Goal: Task Accomplishment & Management: Complete application form

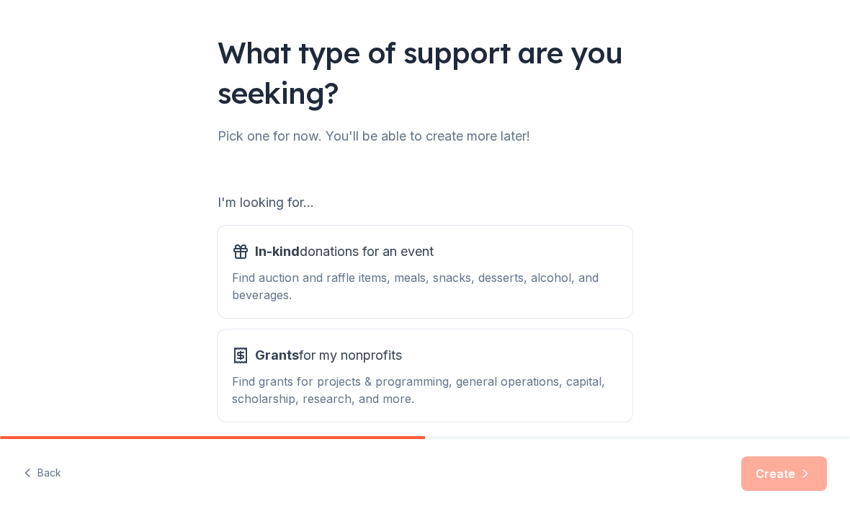
scroll to position [81, 0]
click at [375, 271] on div "Find auction and raffle items, meals, snacks, desserts, alcohol, and beverages." at bounding box center [425, 287] width 386 height 35
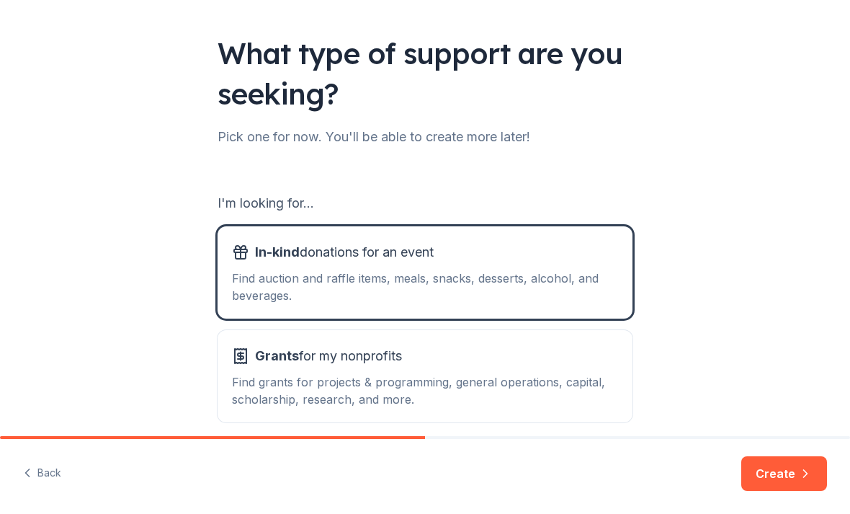
click at [787, 473] on button "Create" at bounding box center [784, 473] width 86 height 35
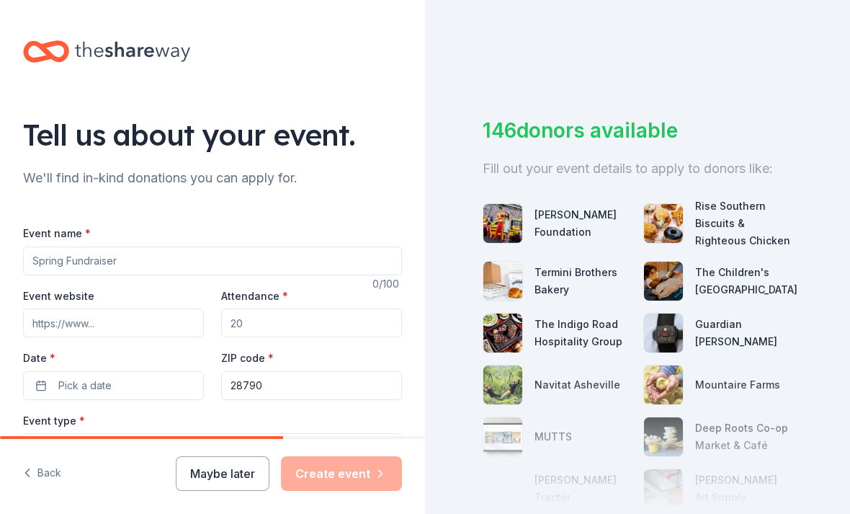
click at [76, 262] on input "Event name *" at bounding box center [212, 260] width 379 height 29
type input "[DATE]"
click at [61, 327] on input "Event website" at bounding box center [113, 322] width 181 height 29
type input "thegrca.com"
click at [248, 323] on input "Attendance *" at bounding box center [311, 322] width 181 height 29
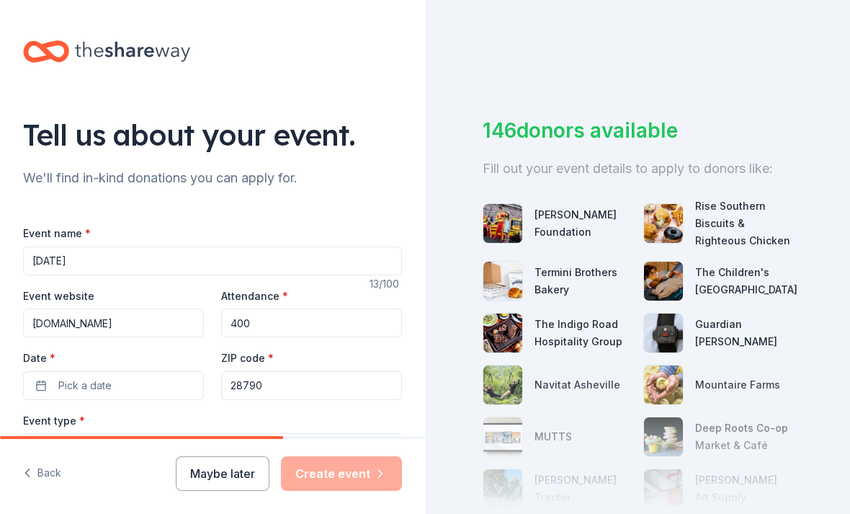
type input "400"
click at [103, 378] on span "Pick a date" at bounding box center [84, 385] width 53 height 17
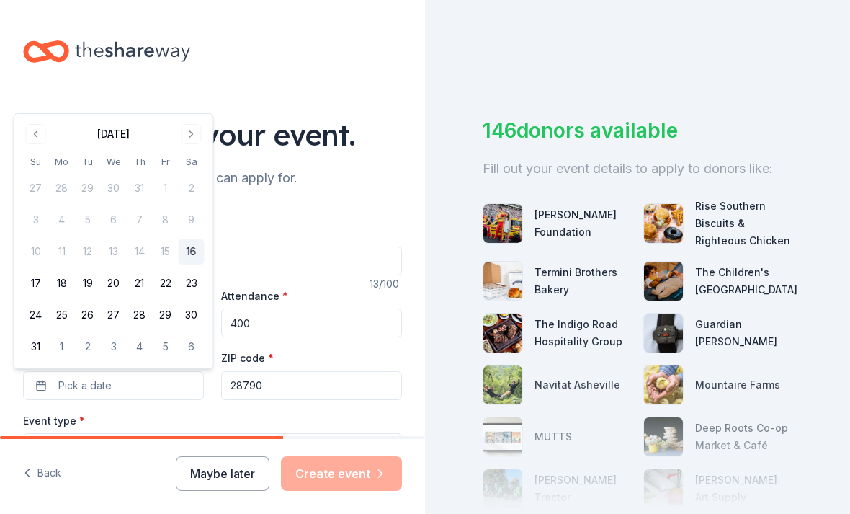
click at [192, 130] on button "Go to next month" at bounding box center [192, 134] width 20 height 20
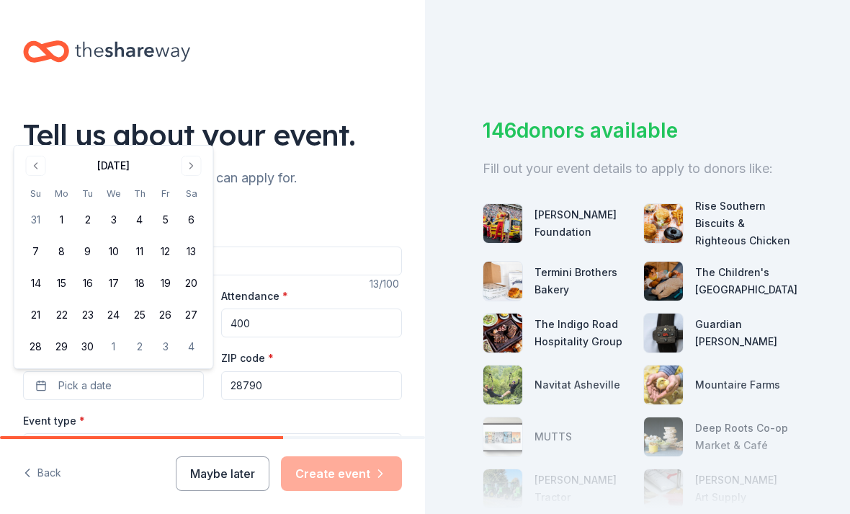
click at [191, 166] on button "Go to next month" at bounding box center [192, 166] width 20 height 20
click at [195, 276] on button "18" at bounding box center [192, 283] width 26 height 26
click at [219, 422] on div "Event type * Select" at bounding box center [212, 437] width 379 height 53
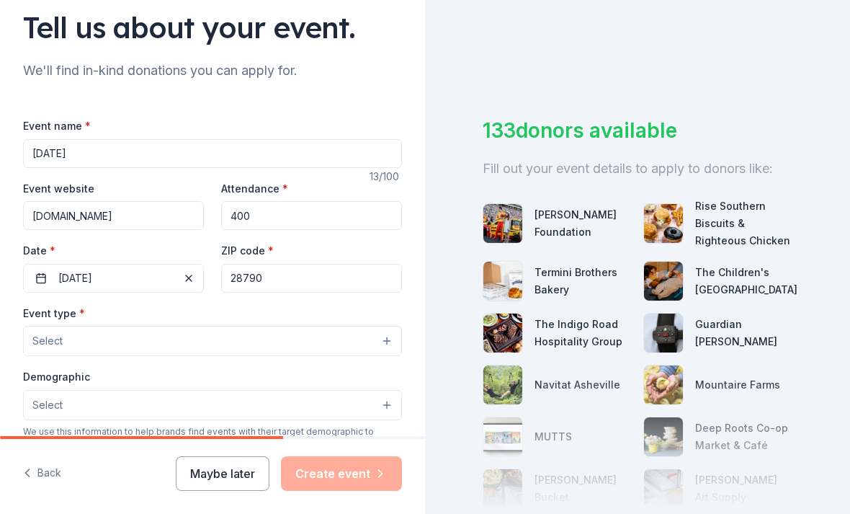
scroll to position [111, 0]
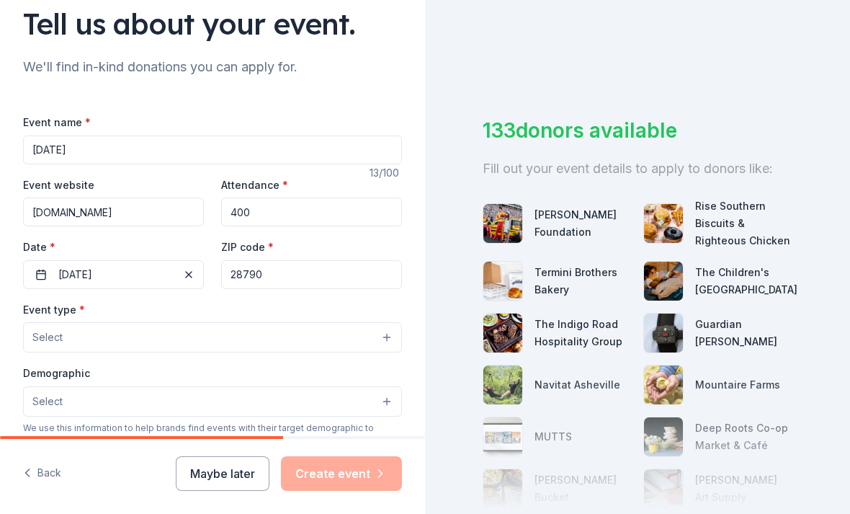
click at [130, 340] on button "Select" at bounding box center [212, 337] width 379 height 30
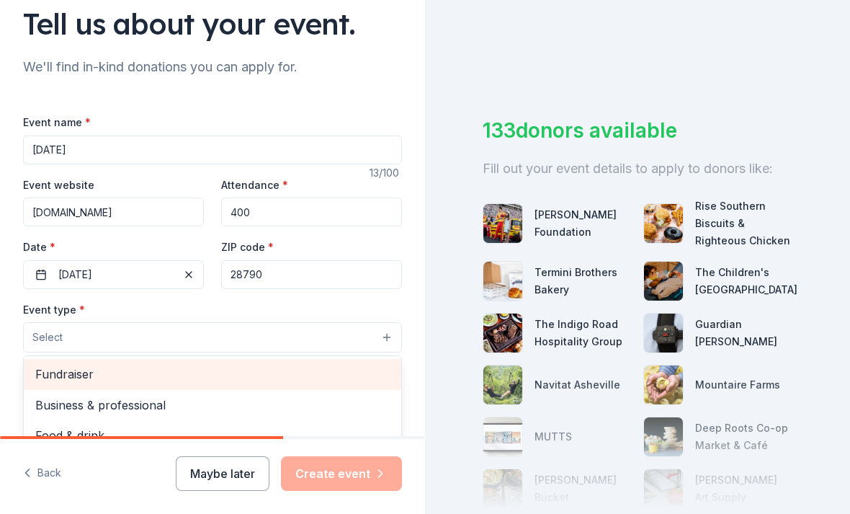
click at [72, 377] on span "Fundraiser" at bounding box center [212, 374] width 355 height 19
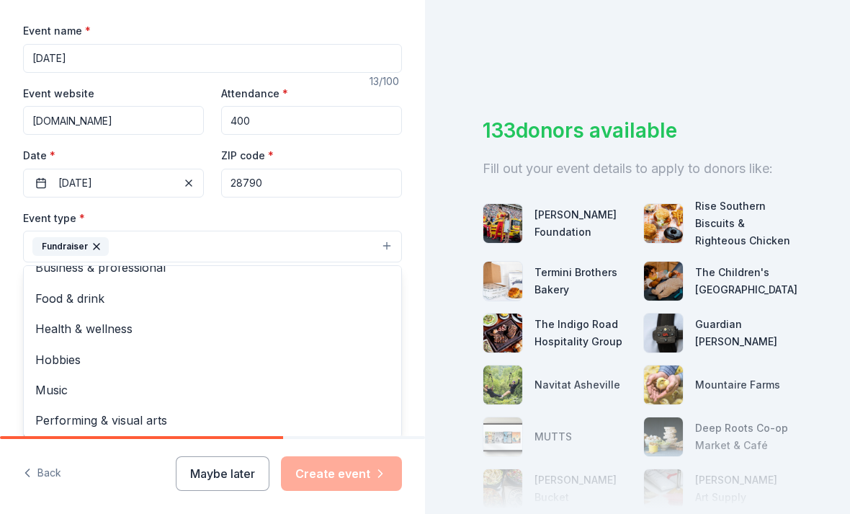
scroll to position [16, 0]
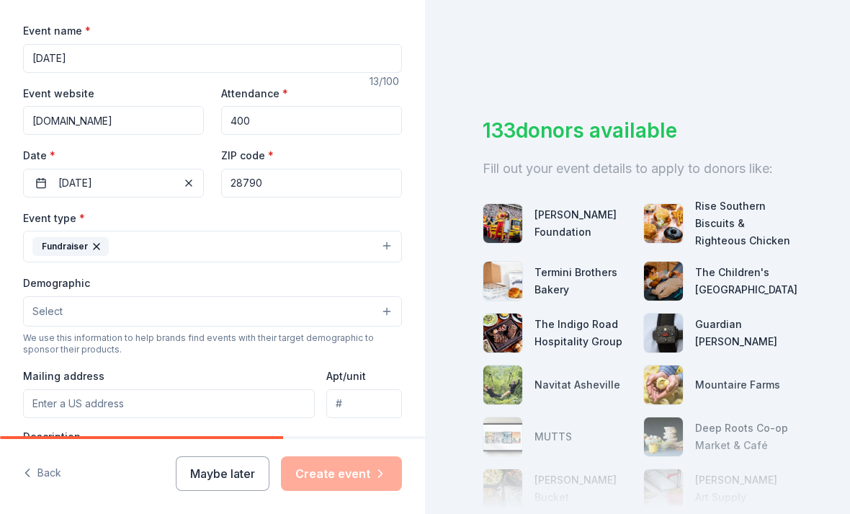
click at [71, 313] on button "Select" at bounding box center [212, 311] width 379 height 30
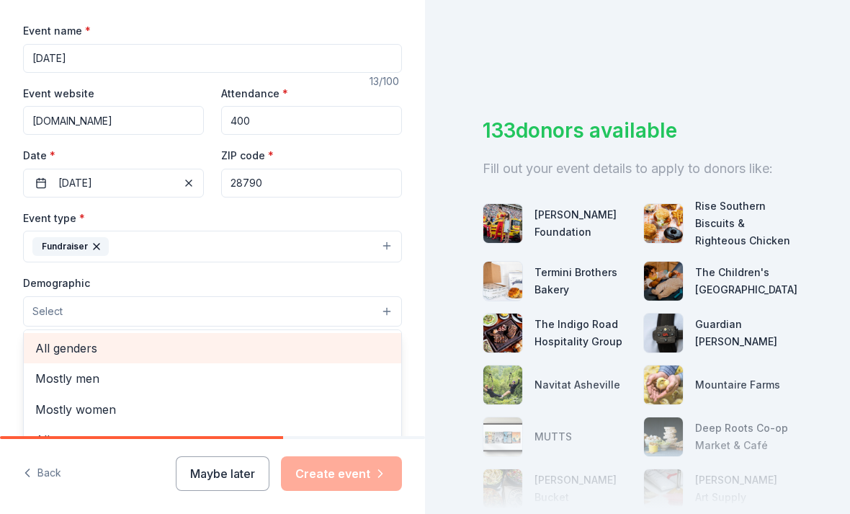
click at [61, 348] on span "All genders" at bounding box center [212, 348] width 355 height 19
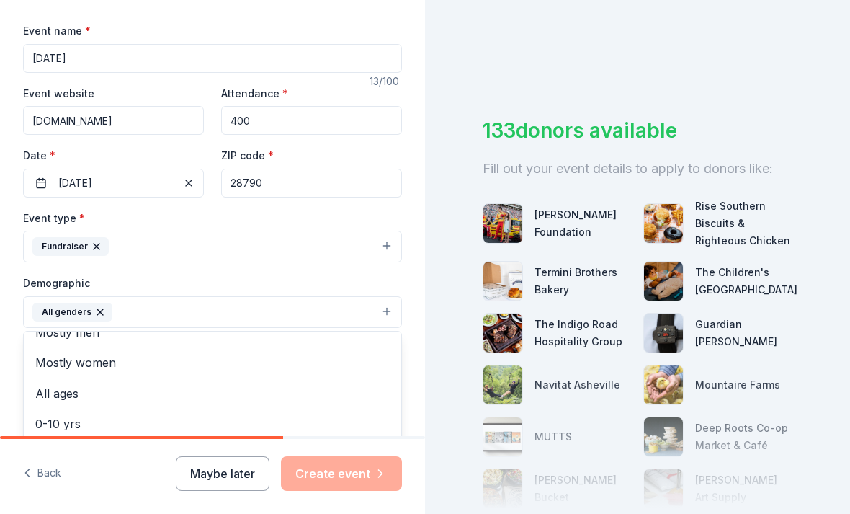
scroll to position [19, 0]
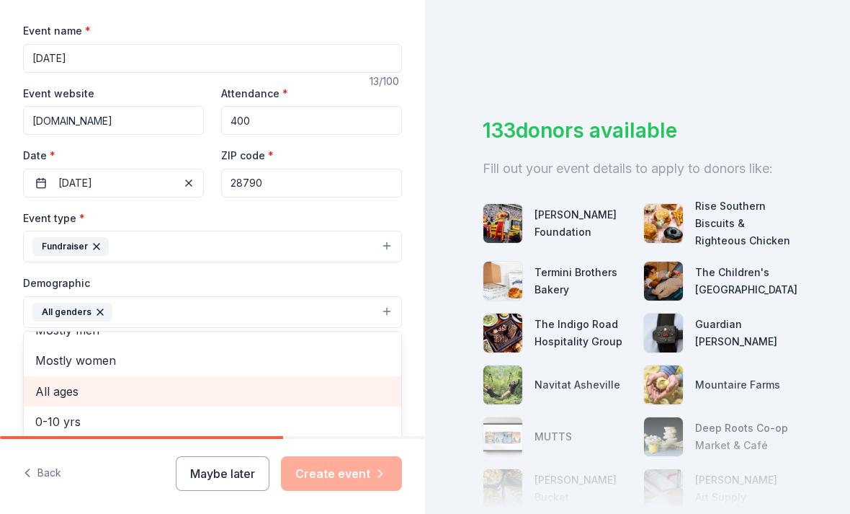
click at [68, 391] on span "All ages" at bounding box center [212, 391] width 355 height 19
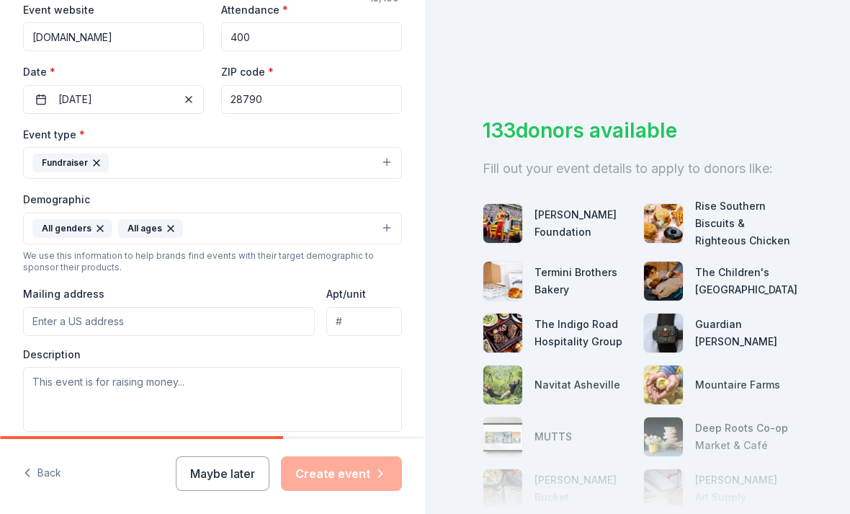
scroll to position [283, 0]
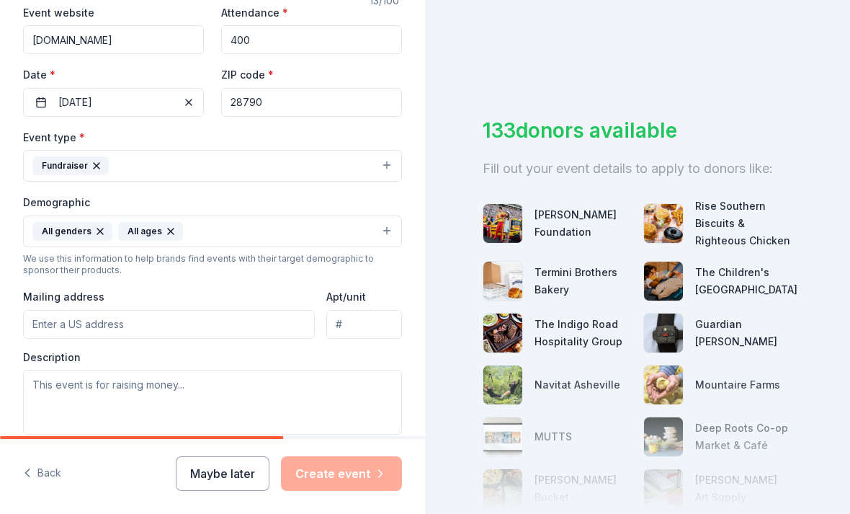
click at [166, 321] on input "Mailing address" at bounding box center [169, 324] width 292 height 29
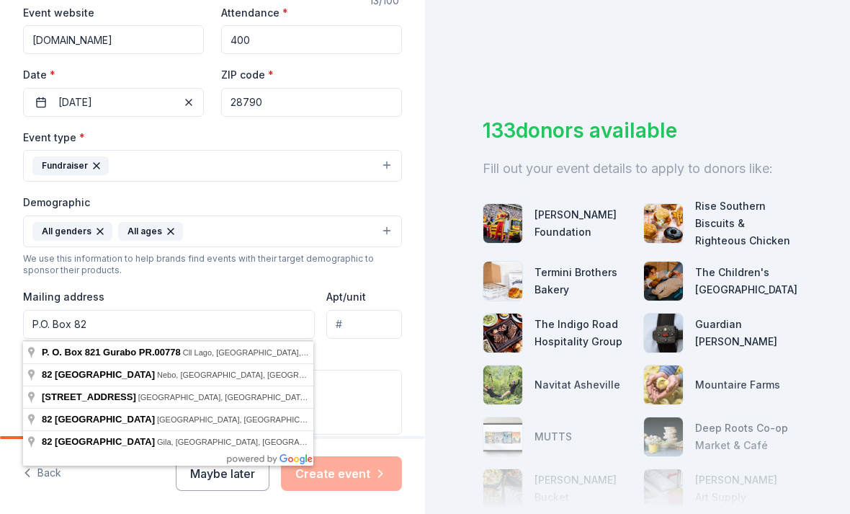
click at [346, 285] on div "Event type * Fundraiser Demographic All genders All ages We use this informatio…" at bounding box center [212, 281] width 379 height 306
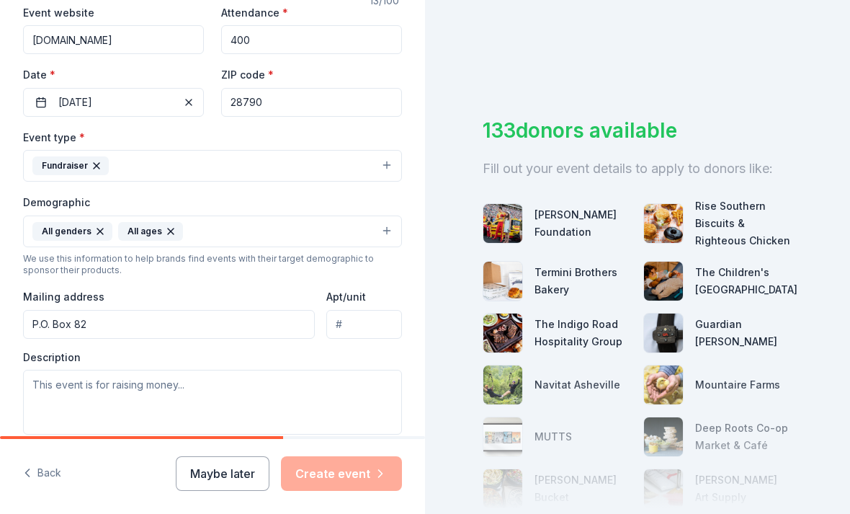
click at [206, 333] on input "P.O. Box 82" at bounding box center [169, 324] width 292 height 29
click at [43, 330] on input "P.O. Box 82, Zirconia, NC 28790" at bounding box center [169, 324] width 292 height 29
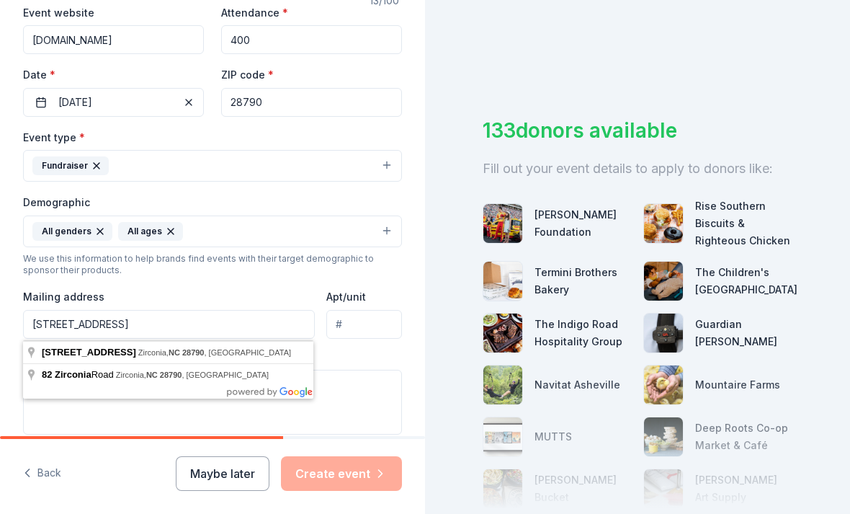
type input "PO Box 82, Zirconia, NC 28790"
click at [235, 290] on div "Mailing address PO Box 82, Zirconia, NC 28790" at bounding box center [169, 313] width 292 height 51
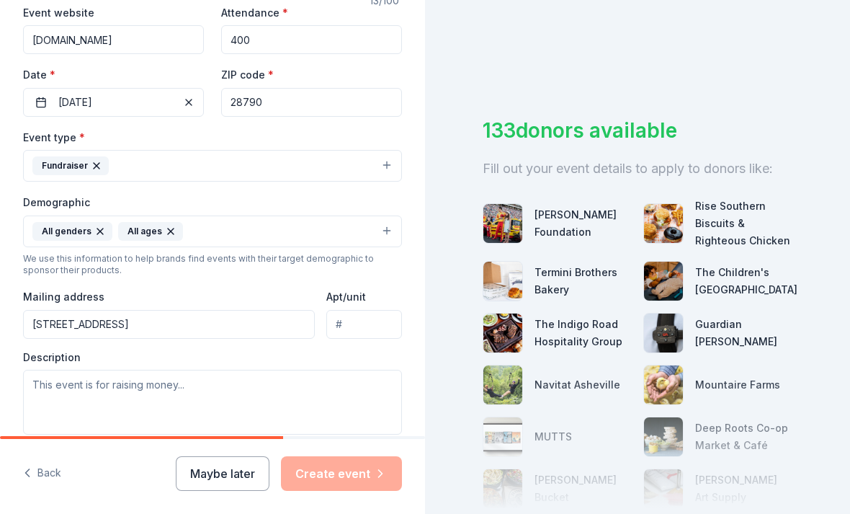
click at [216, 293] on div "Mailing address PO Box 82, Zirconia, NC 28790" at bounding box center [169, 313] width 292 height 51
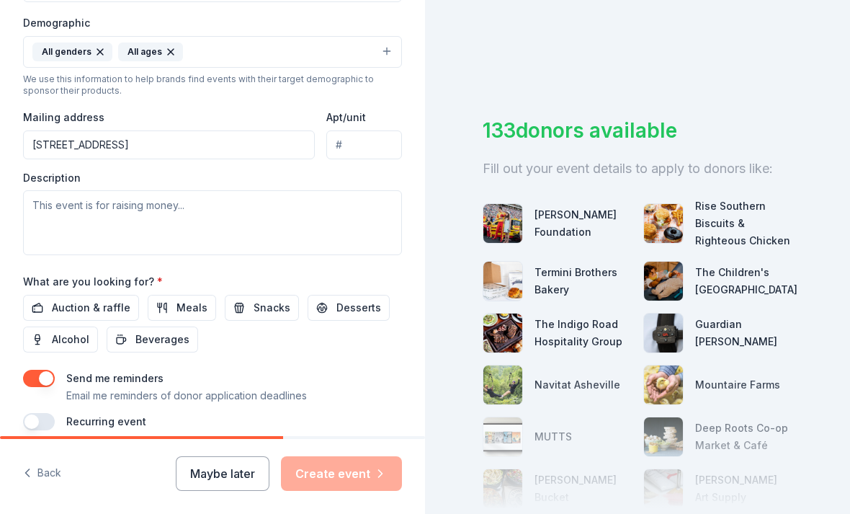
scroll to position [461, 0]
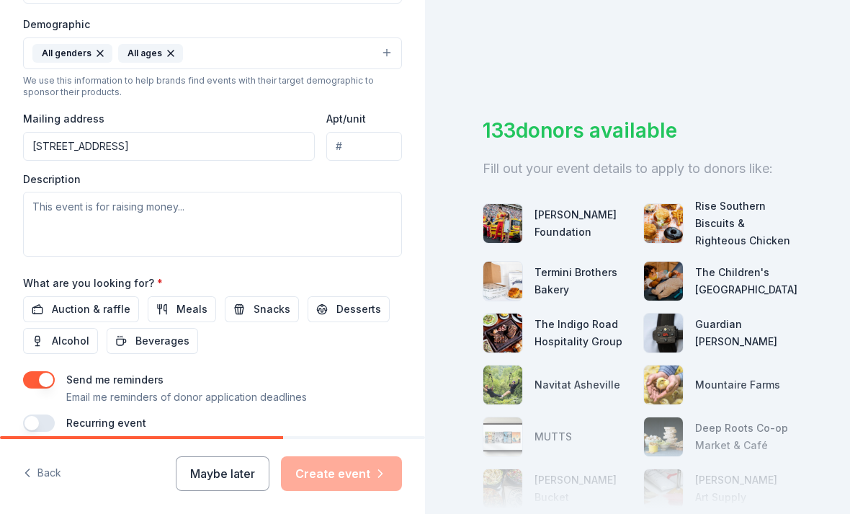
click at [88, 313] on span "Auction & raffle" at bounding box center [91, 308] width 79 height 17
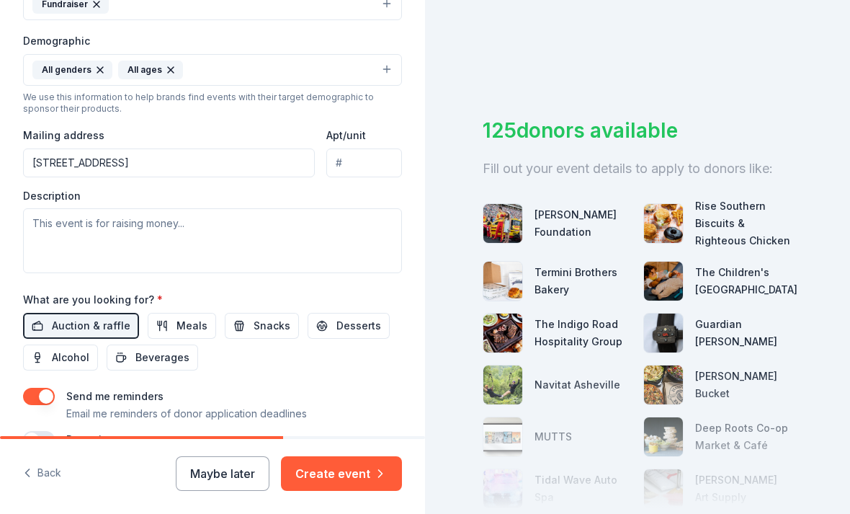
scroll to position [443, 0]
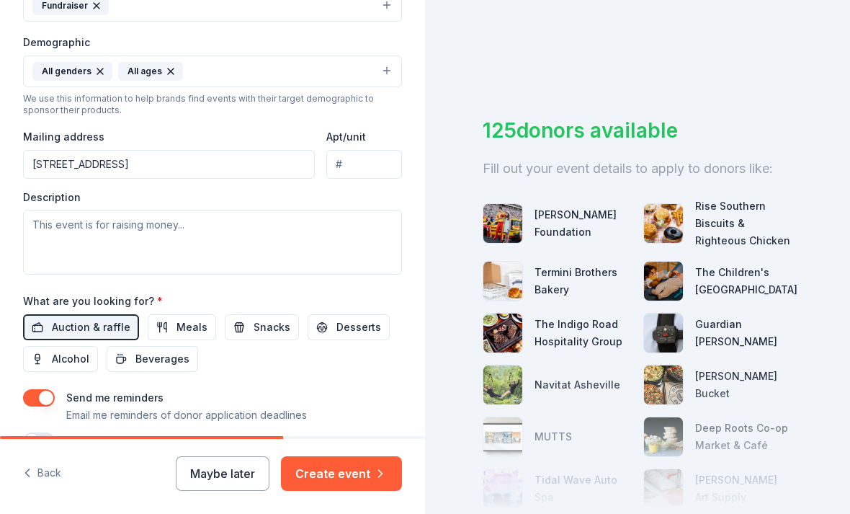
click at [45, 447] on button "button" at bounding box center [39, 440] width 32 height 17
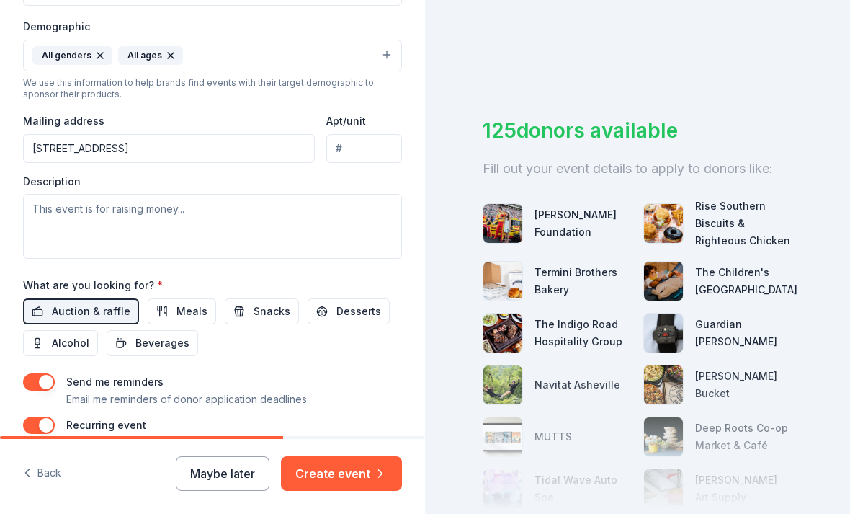
scroll to position [452, 0]
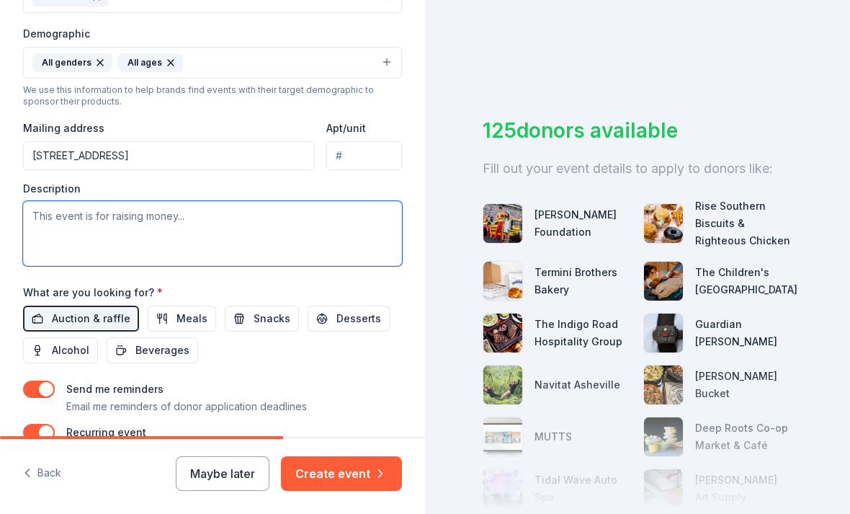
click at [243, 226] on textarea at bounding box center [212, 233] width 379 height 65
paste textarea "This event not only helps raise funds for our local park, and other projects bu…"
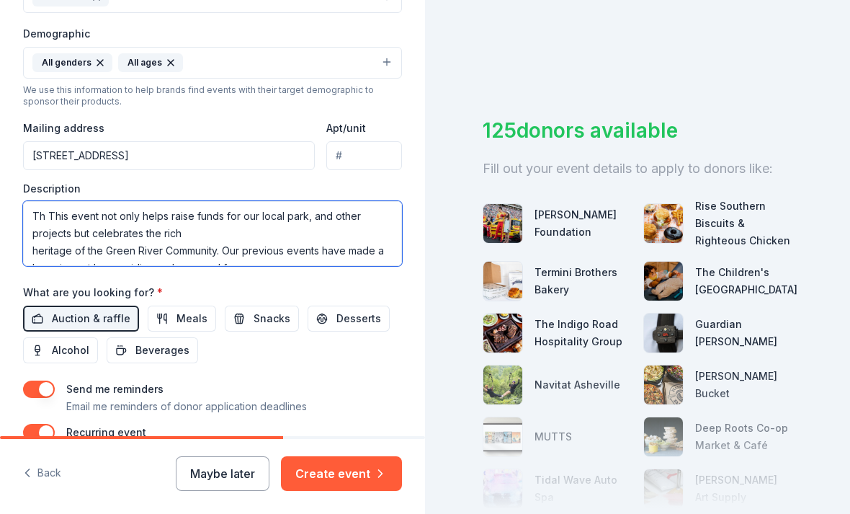
scroll to position [0, 0]
click at [51, 217] on textarea "Th This event not only helps raise funds for our local park, and other projects…" at bounding box center [212, 233] width 379 height 65
click at [30, 252] on textarea "This event not only helps raise funds for our local park, and other projects bu…" at bounding box center [212, 233] width 379 height 65
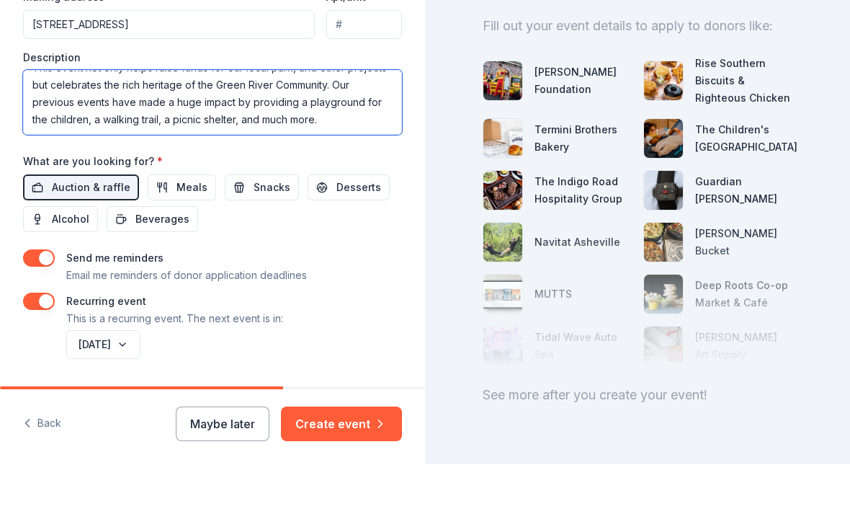
scroll to position [46, 0]
type textarea "This event not only helps raise funds for our local park, and other projects bu…"
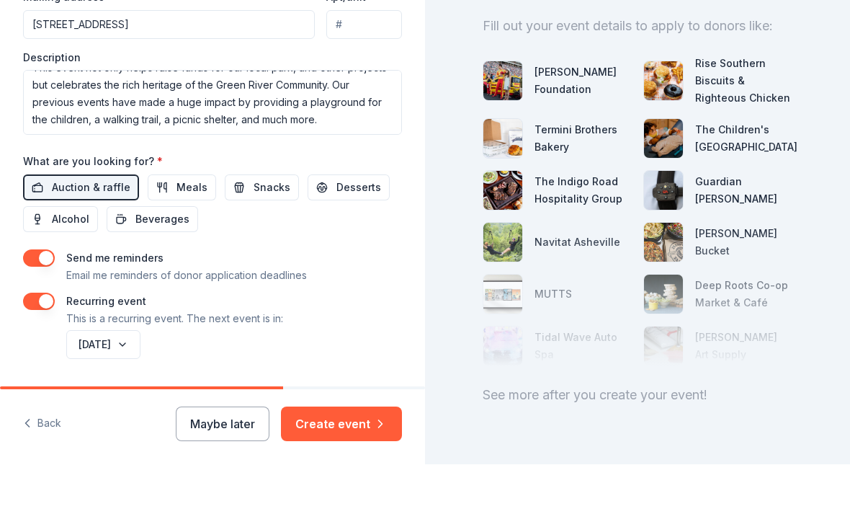
click at [347, 456] on button "Create event" at bounding box center [341, 473] width 121 height 35
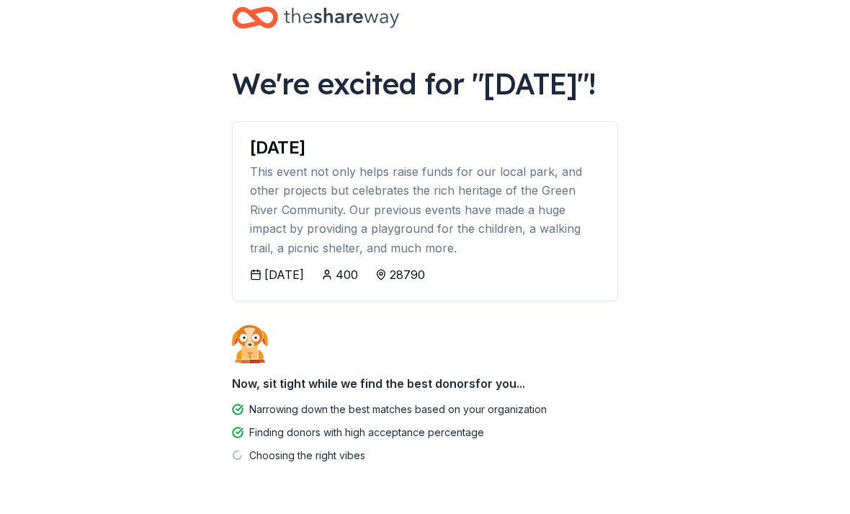
scroll to position [26, 0]
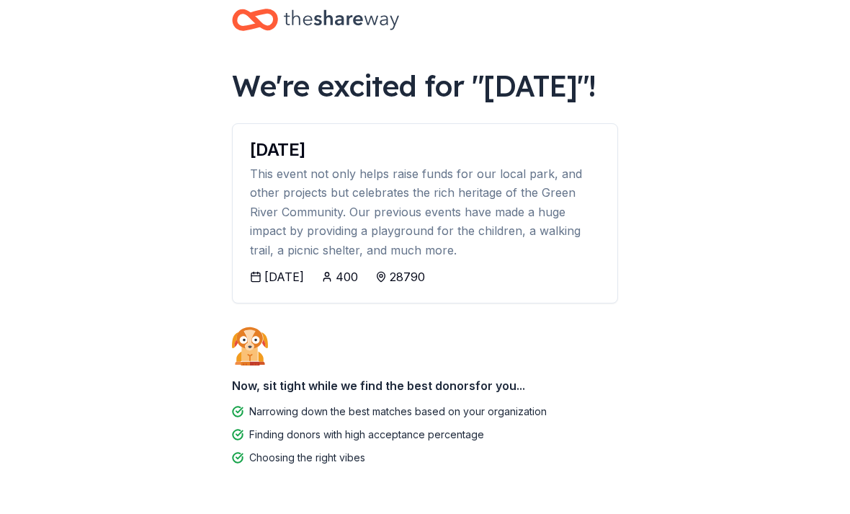
click at [299, 285] on div "10/17/2025" at bounding box center [284, 276] width 40 height 17
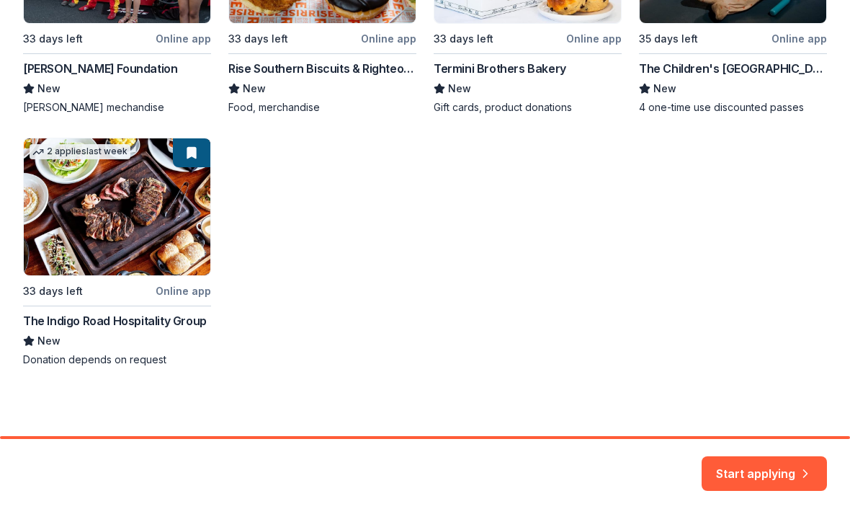
scroll to position [408, 0]
click at [767, 460] on button "Start applying" at bounding box center [764, 464] width 125 height 35
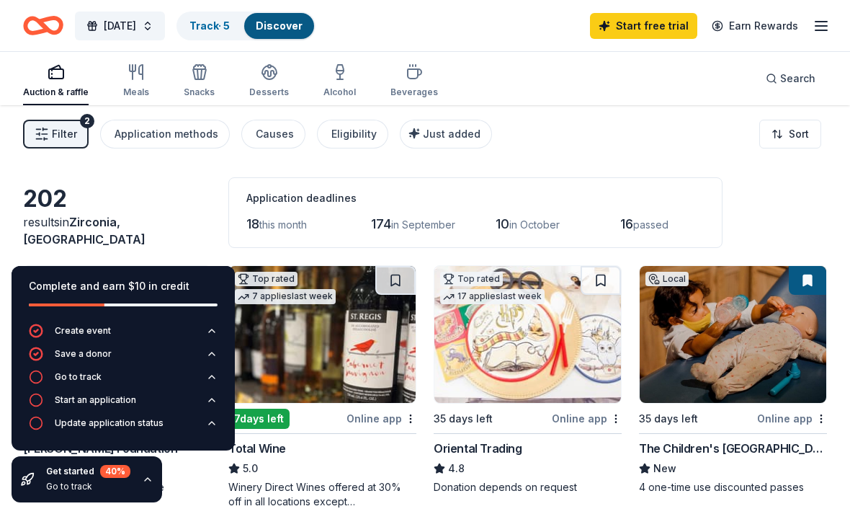
click at [136, 27] on span "[DATE]" at bounding box center [120, 25] width 32 height 17
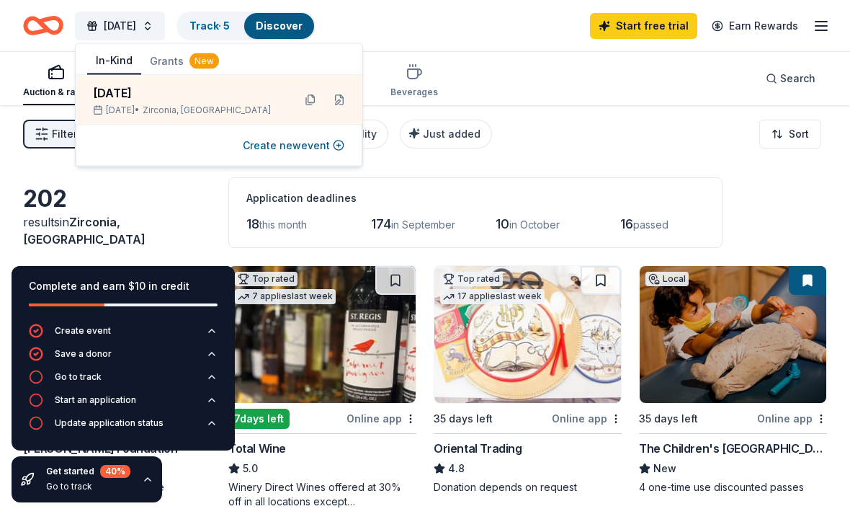
click at [160, 94] on div "[DATE]" at bounding box center [187, 92] width 189 height 17
click at [543, 84] on div "Auction & raffle Meals Snacks Desserts Alcohol Beverages Search" at bounding box center [425, 78] width 804 height 53
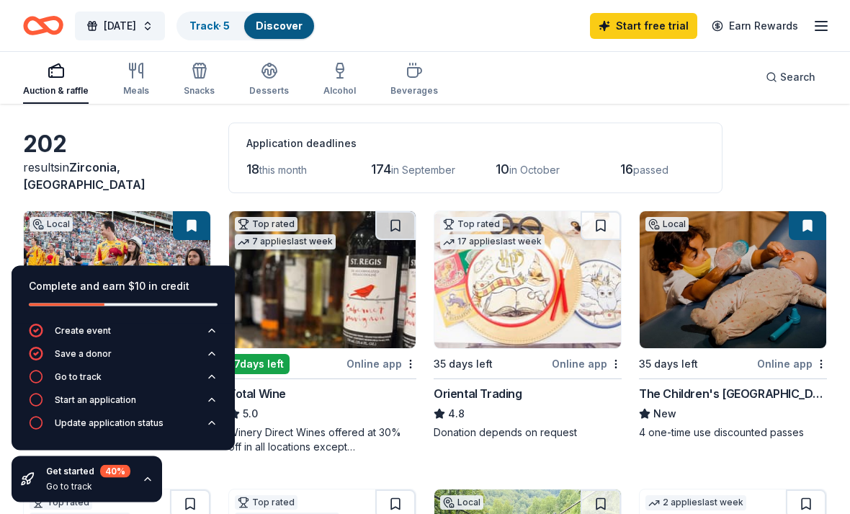
scroll to position [55, 0]
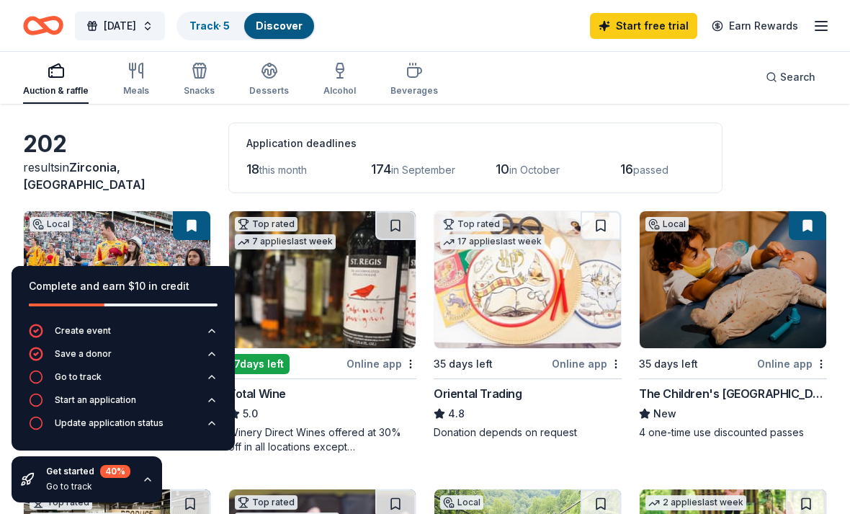
click at [63, 383] on div "Go to track" at bounding box center [78, 377] width 47 height 12
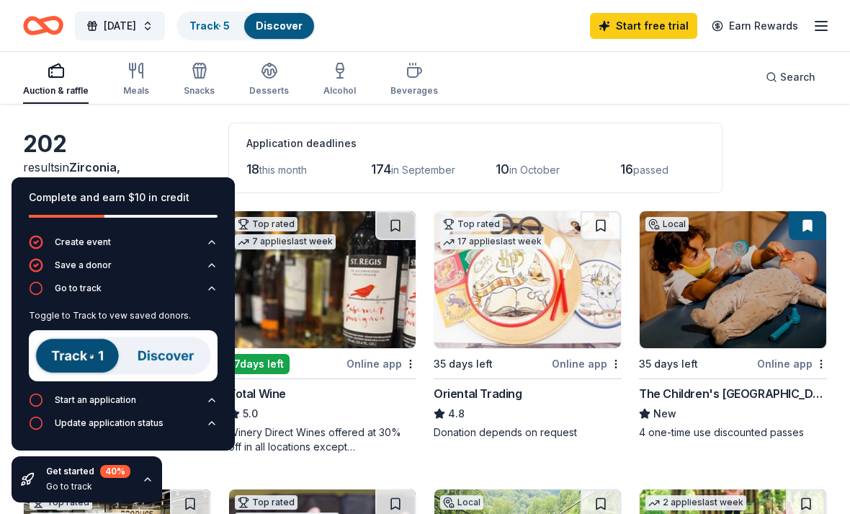
click at [76, 294] on div "Go to track" at bounding box center [78, 288] width 47 height 12
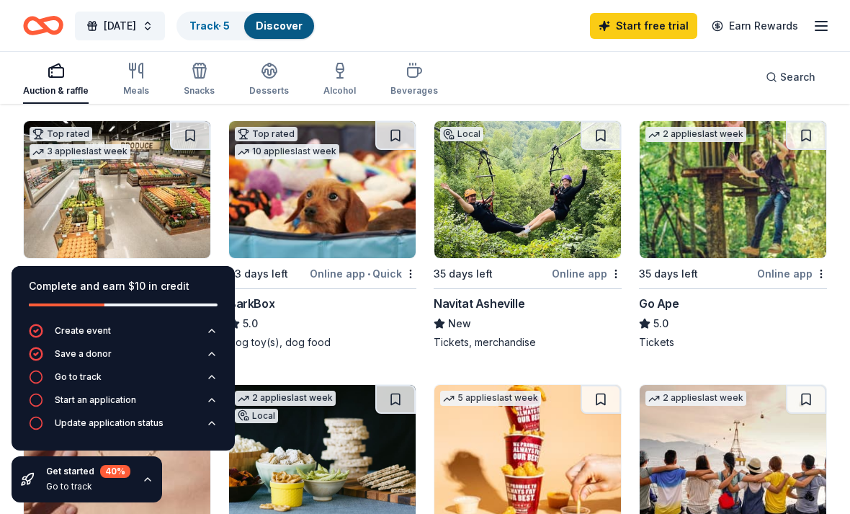
scroll to position [422, 0]
click at [118, 227] on img at bounding box center [117, 190] width 187 height 137
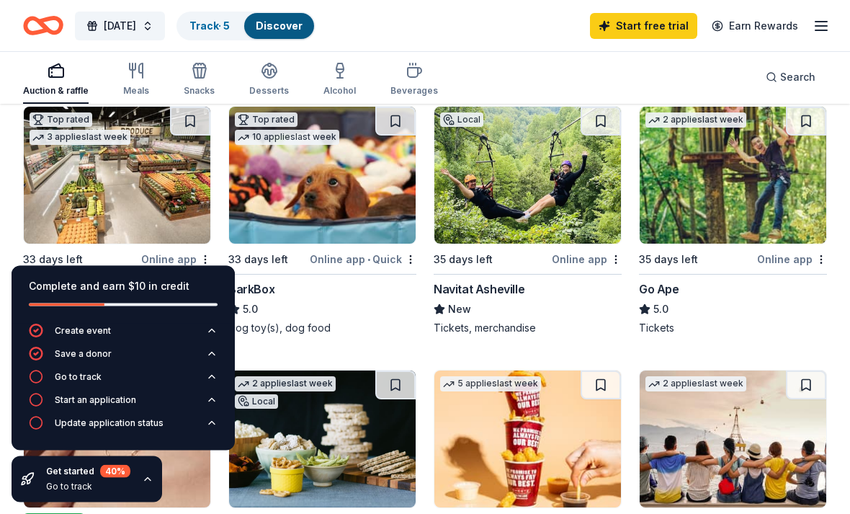
scroll to position [437, 0]
click at [814, 21] on icon "button" at bounding box center [821, 25] width 17 height 17
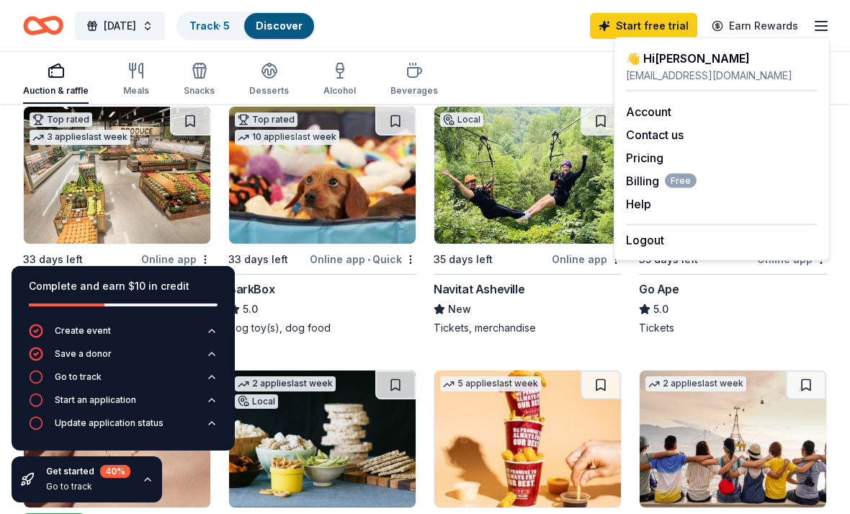
click at [669, 76] on div "thegrca@gmail.com" at bounding box center [722, 75] width 192 height 17
click at [649, 115] on link "Account" at bounding box center [648, 111] width 45 height 14
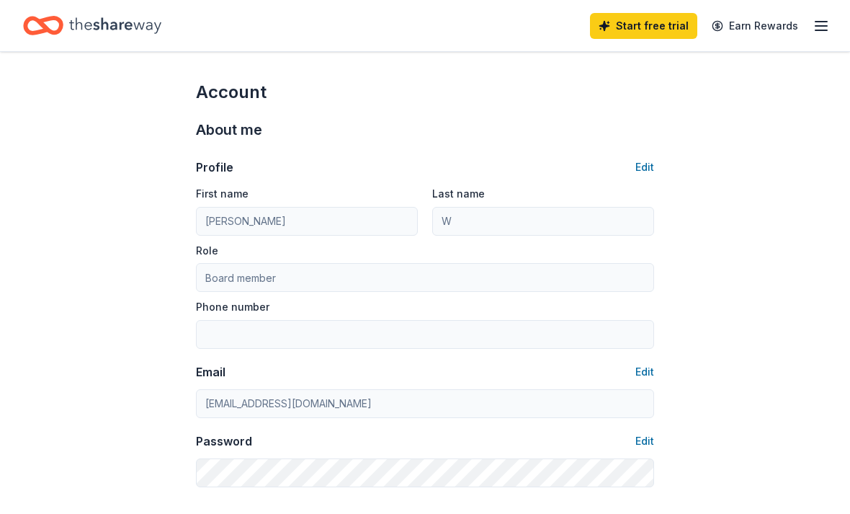
click at [829, 28] on icon "button" at bounding box center [821, 25] width 17 height 17
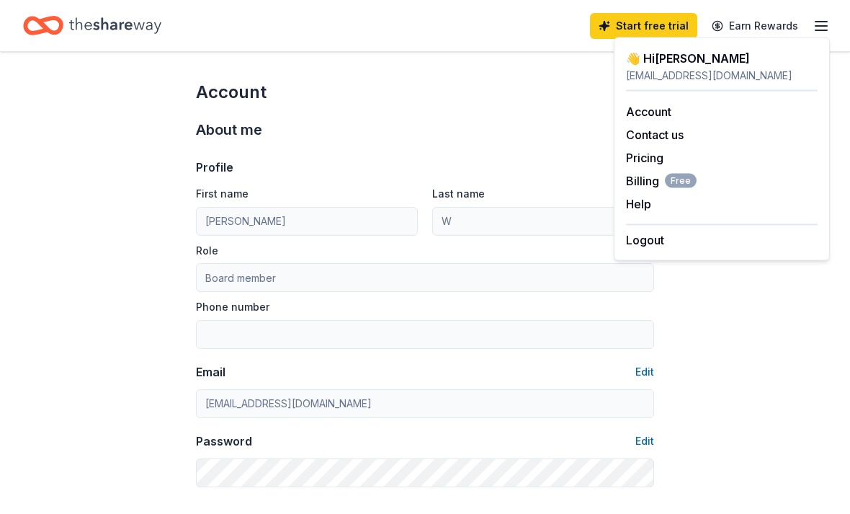
click at [647, 205] on button "Help" at bounding box center [638, 203] width 25 height 17
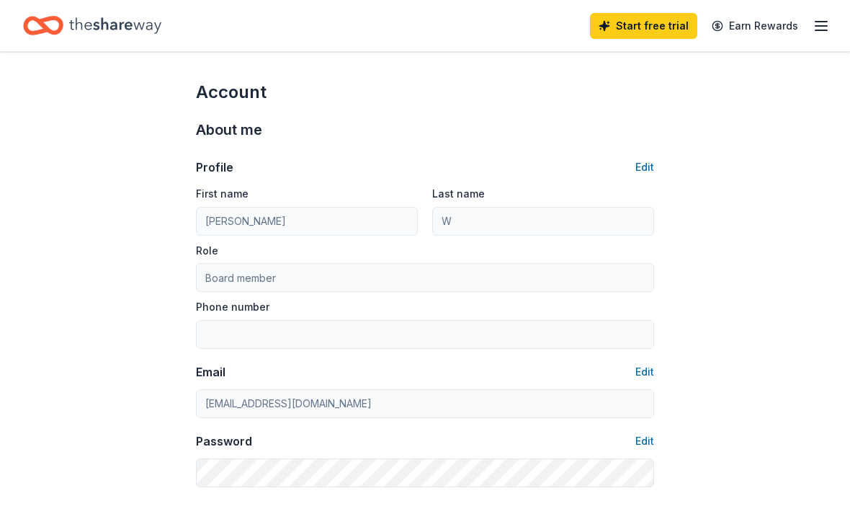
click at [819, 23] on icon "button" at bounding box center [821, 25] width 17 height 17
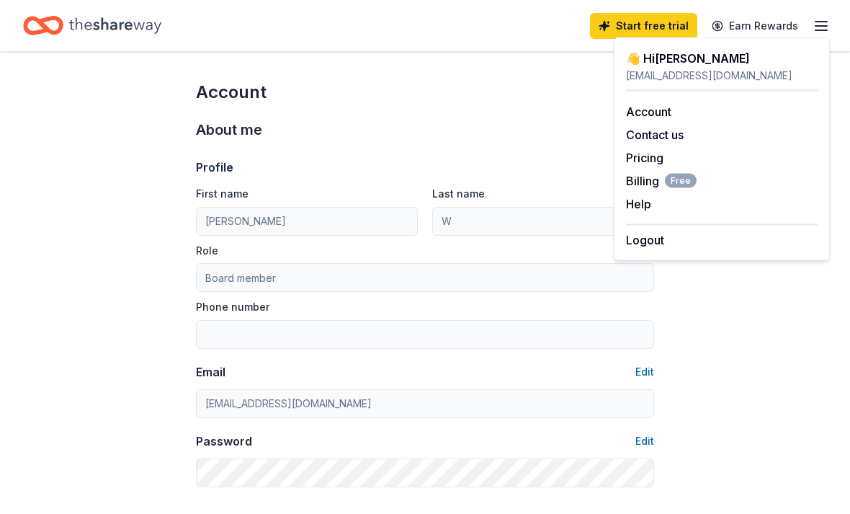
click at [677, 68] on div "thegrca@gmail.com" at bounding box center [722, 75] width 192 height 17
click at [657, 114] on link "Account" at bounding box center [648, 111] width 45 height 14
click at [667, 137] on button "Contact us" at bounding box center [655, 134] width 58 height 17
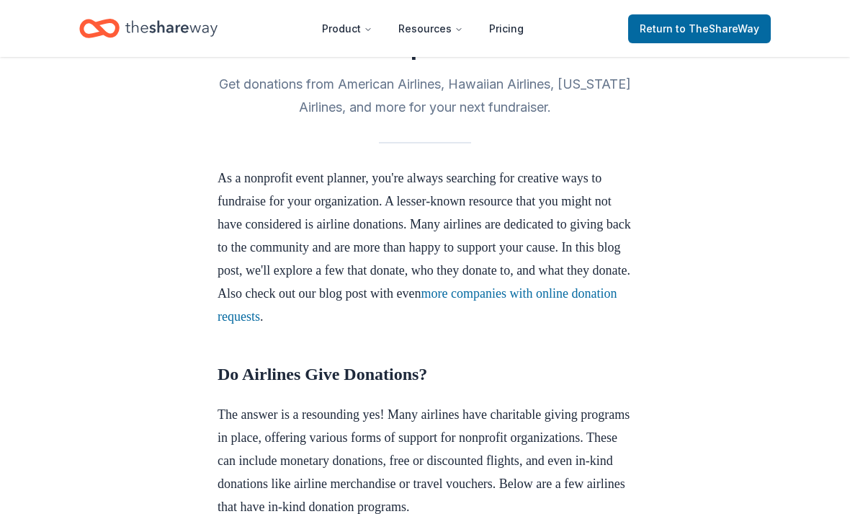
scroll to position [344, 0]
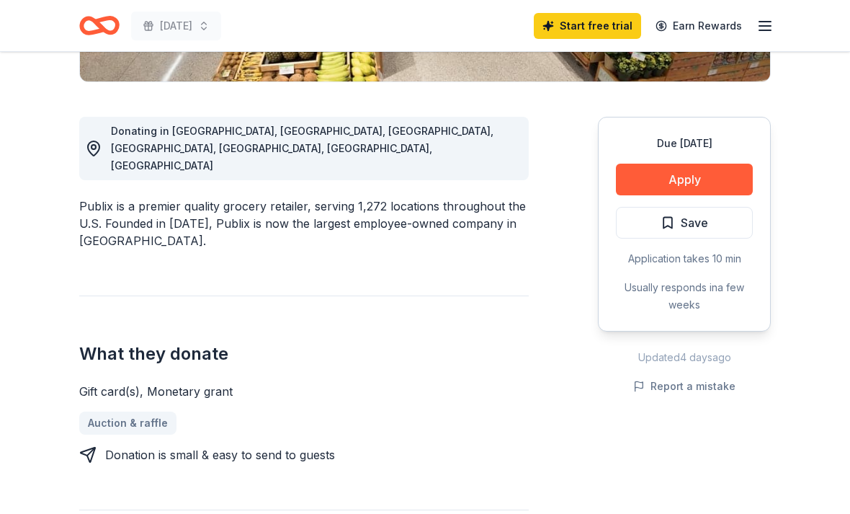
scroll to position [352, 0]
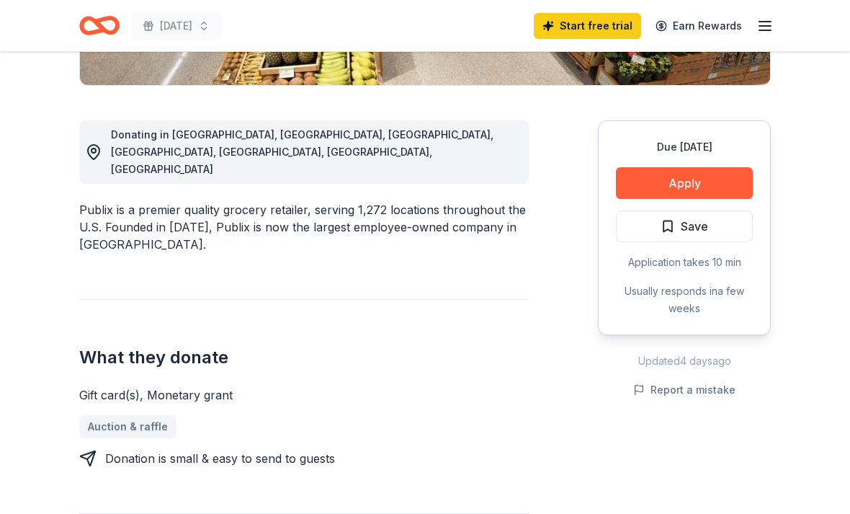
click at [685, 191] on button "Apply" at bounding box center [684, 183] width 137 height 32
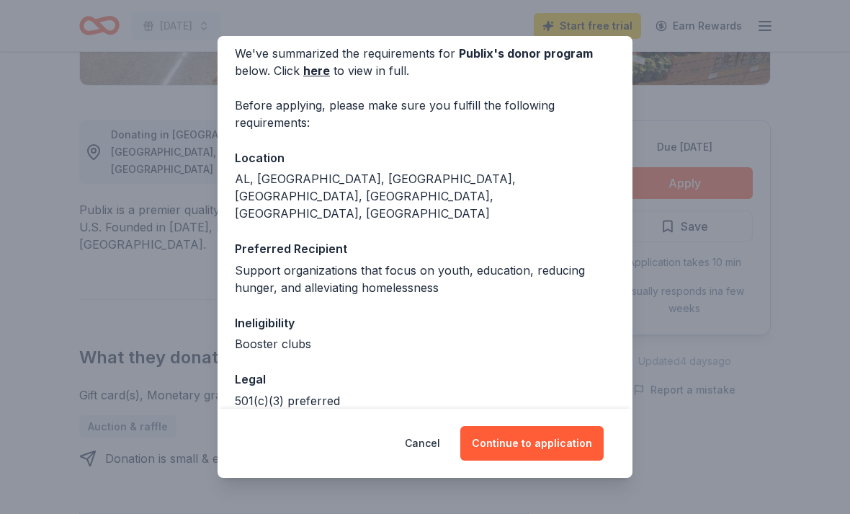
scroll to position [61, 0]
click at [546, 460] on button "Continue to application" at bounding box center [531, 443] width 143 height 35
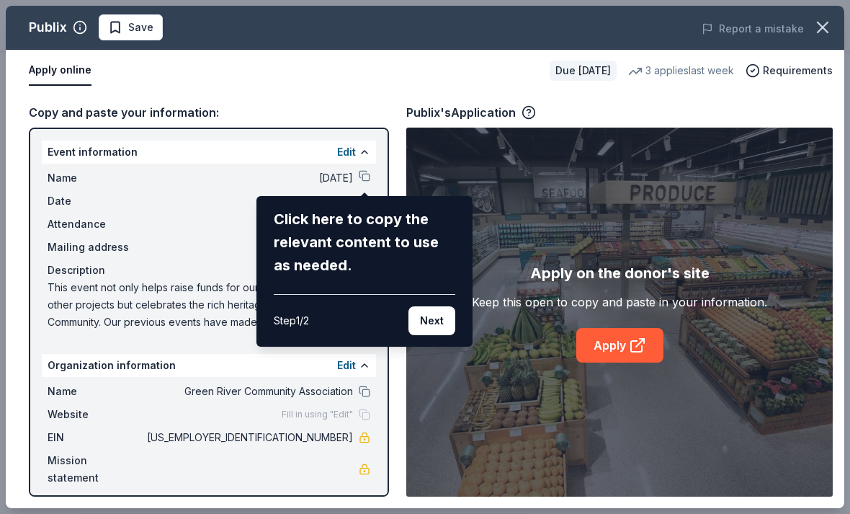
click at [433, 319] on button "Next" at bounding box center [432, 320] width 47 height 29
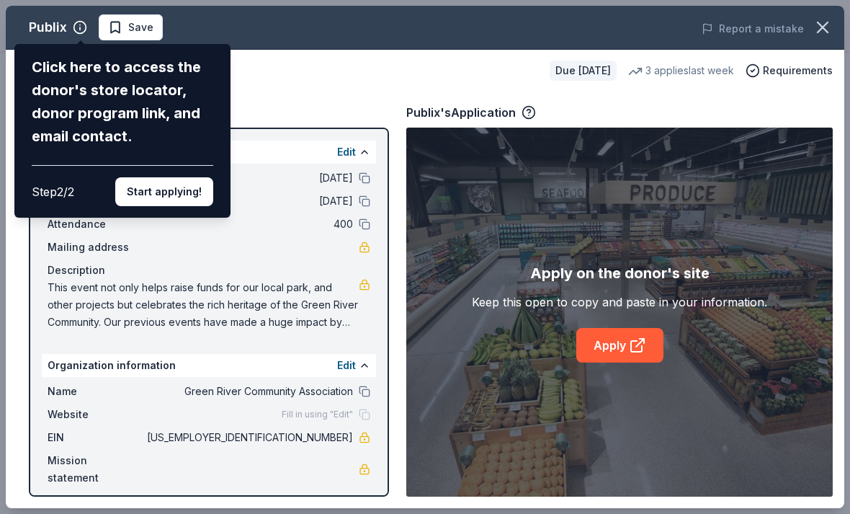
click at [178, 177] on button "Start applying!" at bounding box center [164, 191] width 98 height 29
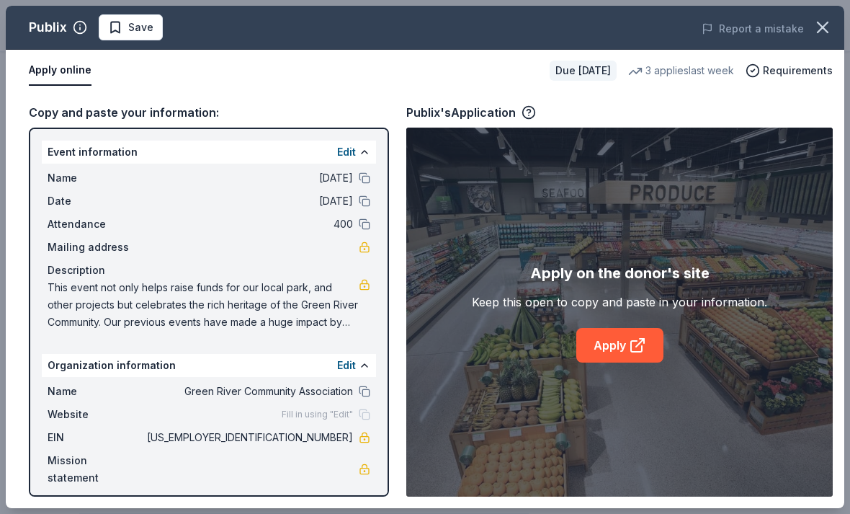
click at [359, 463] on link at bounding box center [365, 469] width 12 height 12
click at [611, 346] on link "Apply" at bounding box center [619, 345] width 87 height 35
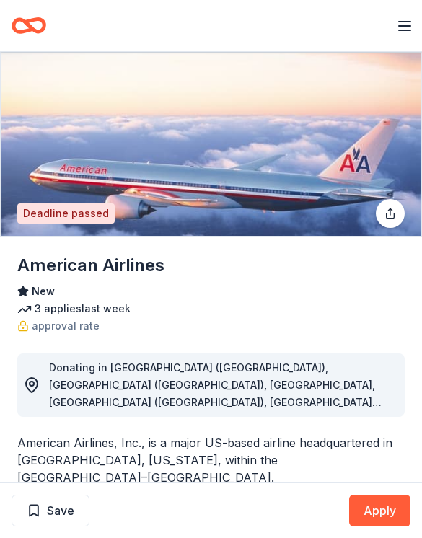
click at [382, 504] on button "Apply" at bounding box center [379, 510] width 61 height 32
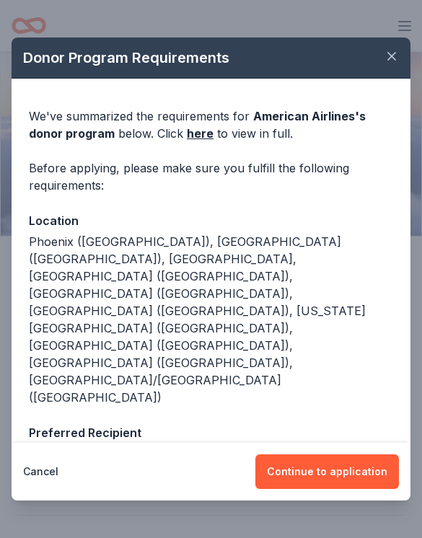
scroll to position [-2, 0]
click at [46, 469] on button "Cancel" at bounding box center [40, 471] width 35 height 35
